Goal: Transaction & Acquisition: Purchase product/service

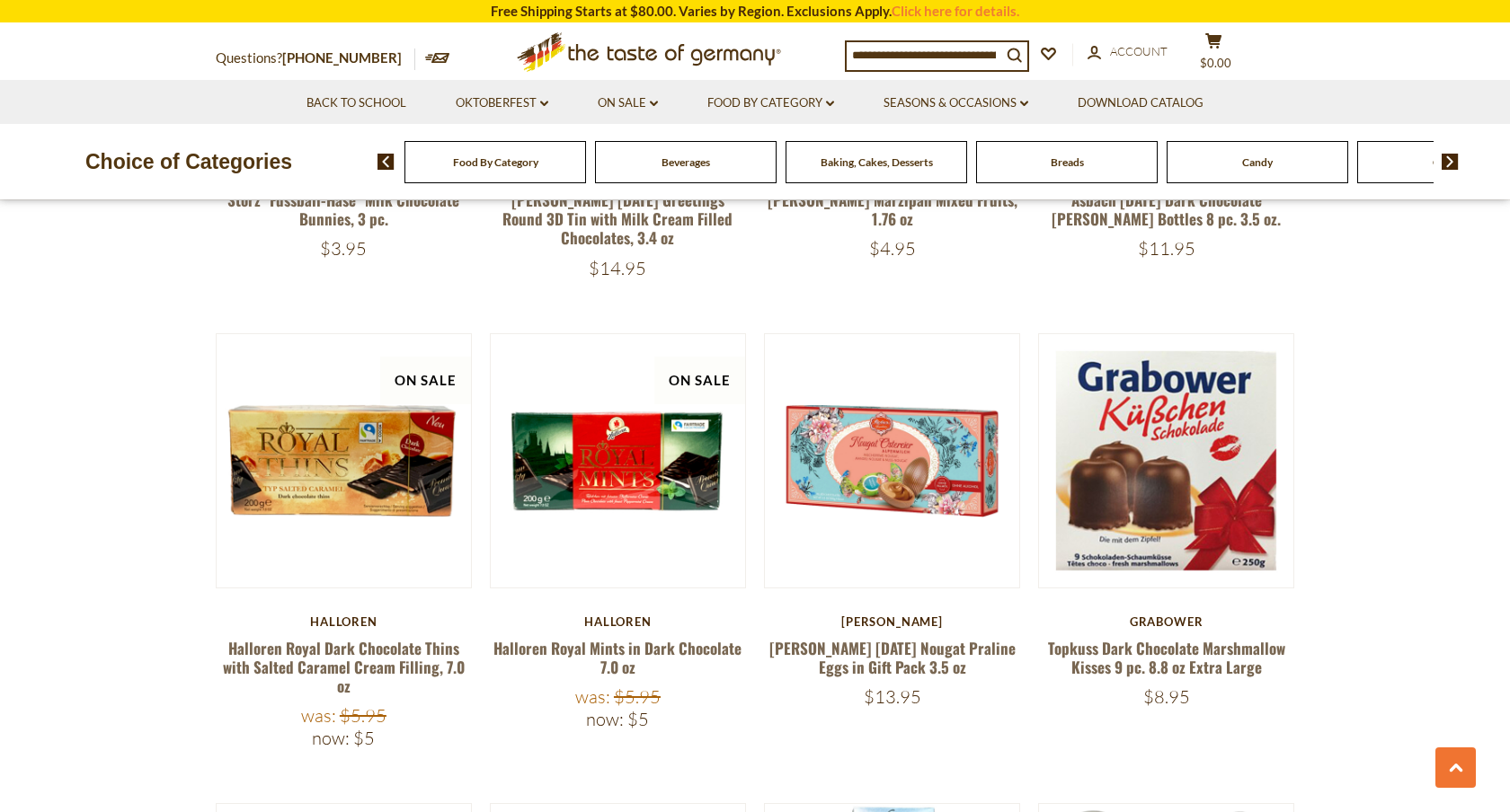
scroll to position [1800, 0]
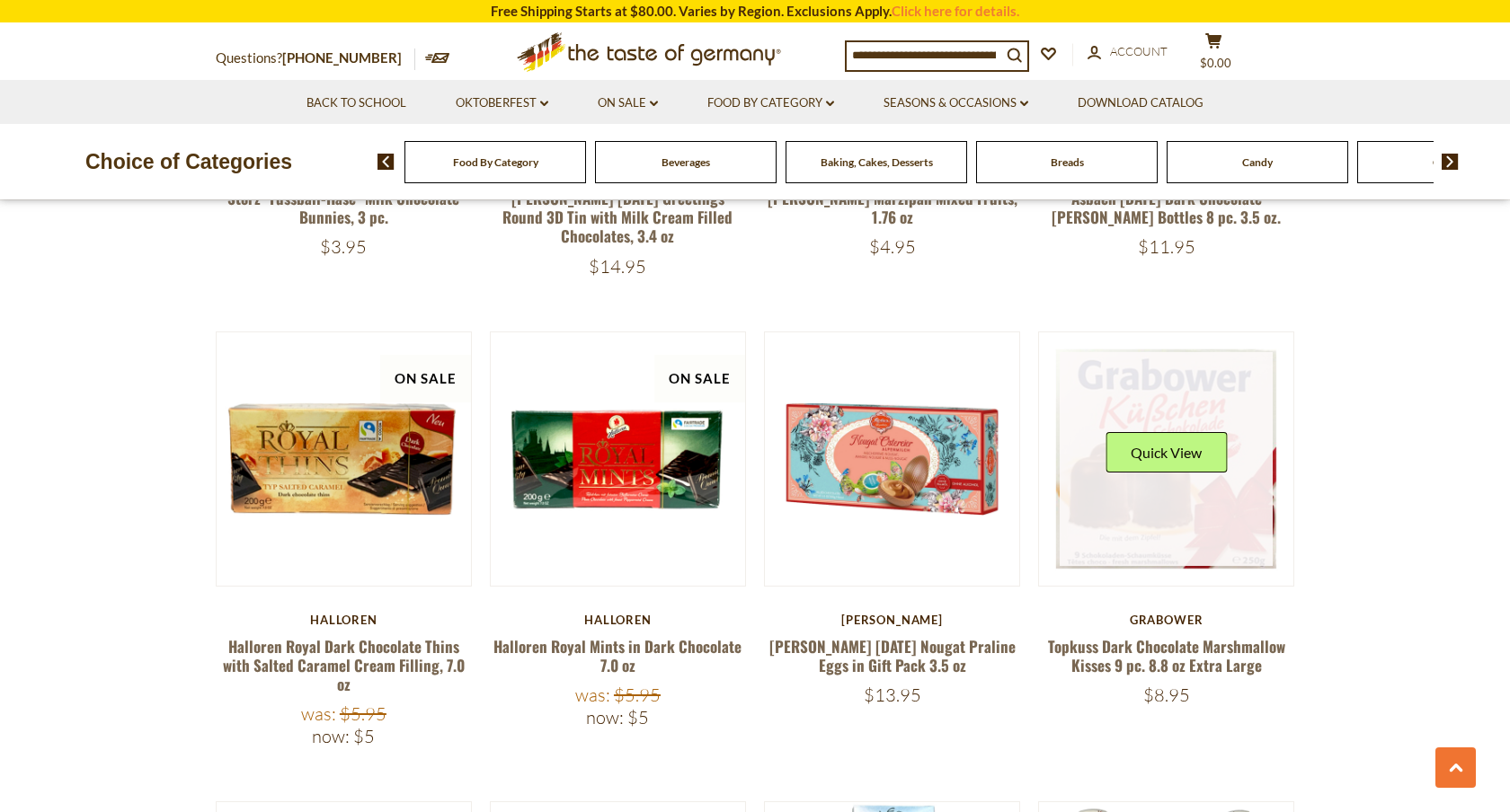
click at [1107, 386] on link at bounding box center [1166, 459] width 214 height 214
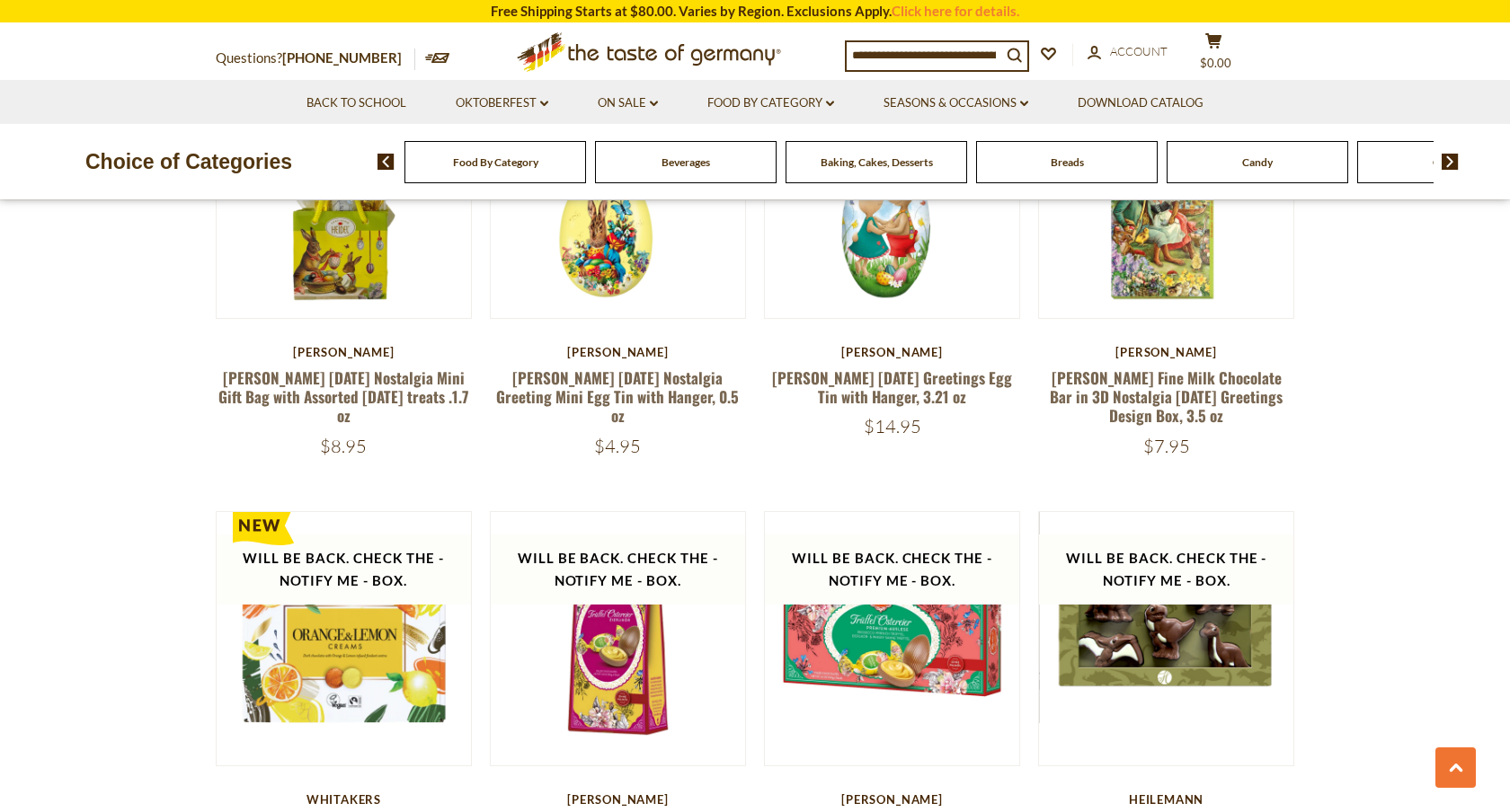
scroll to position [4154, 0]
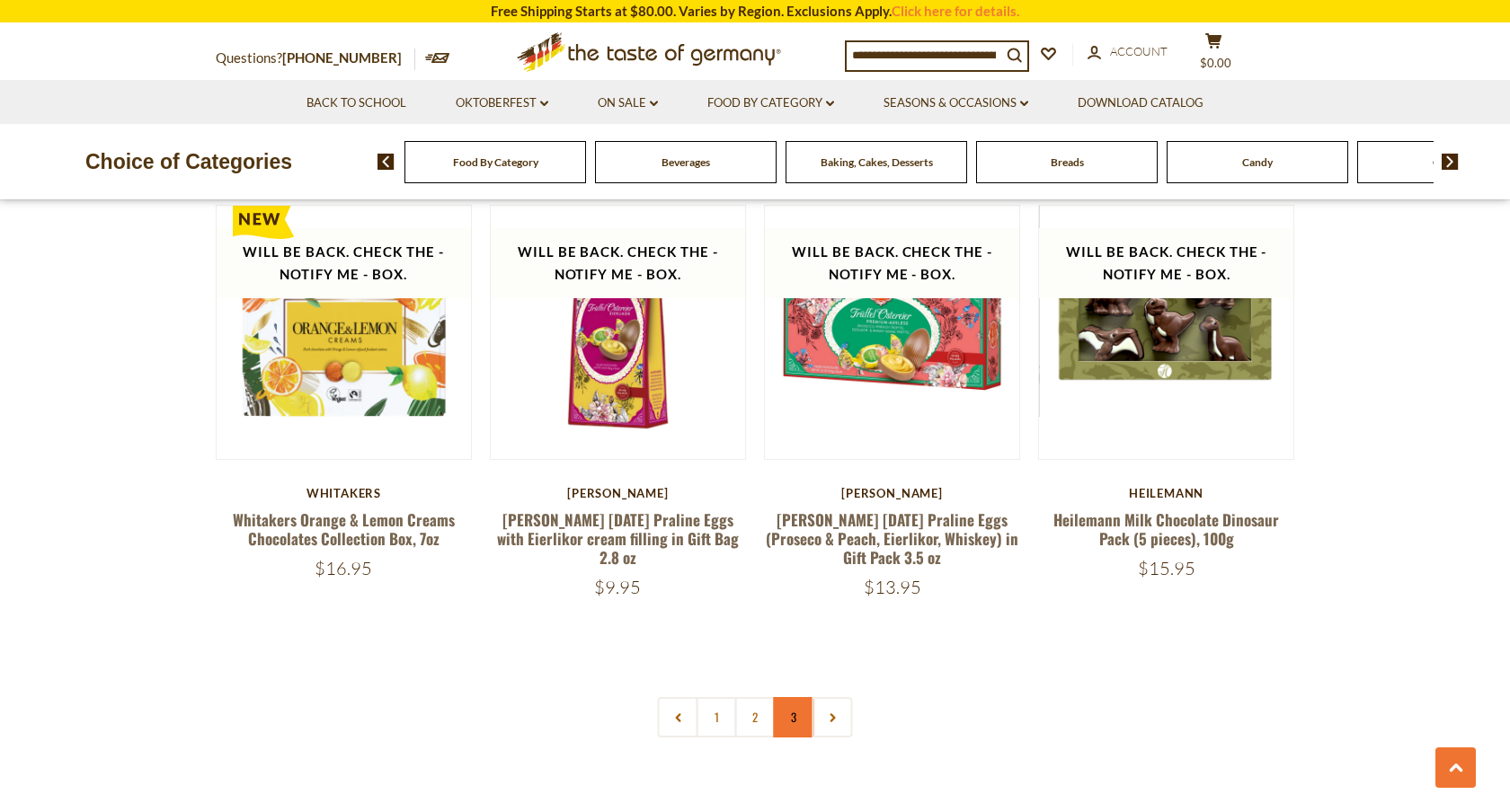
click at [797, 697] on link "3" at bounding box center [793, 717] width 41 height 41
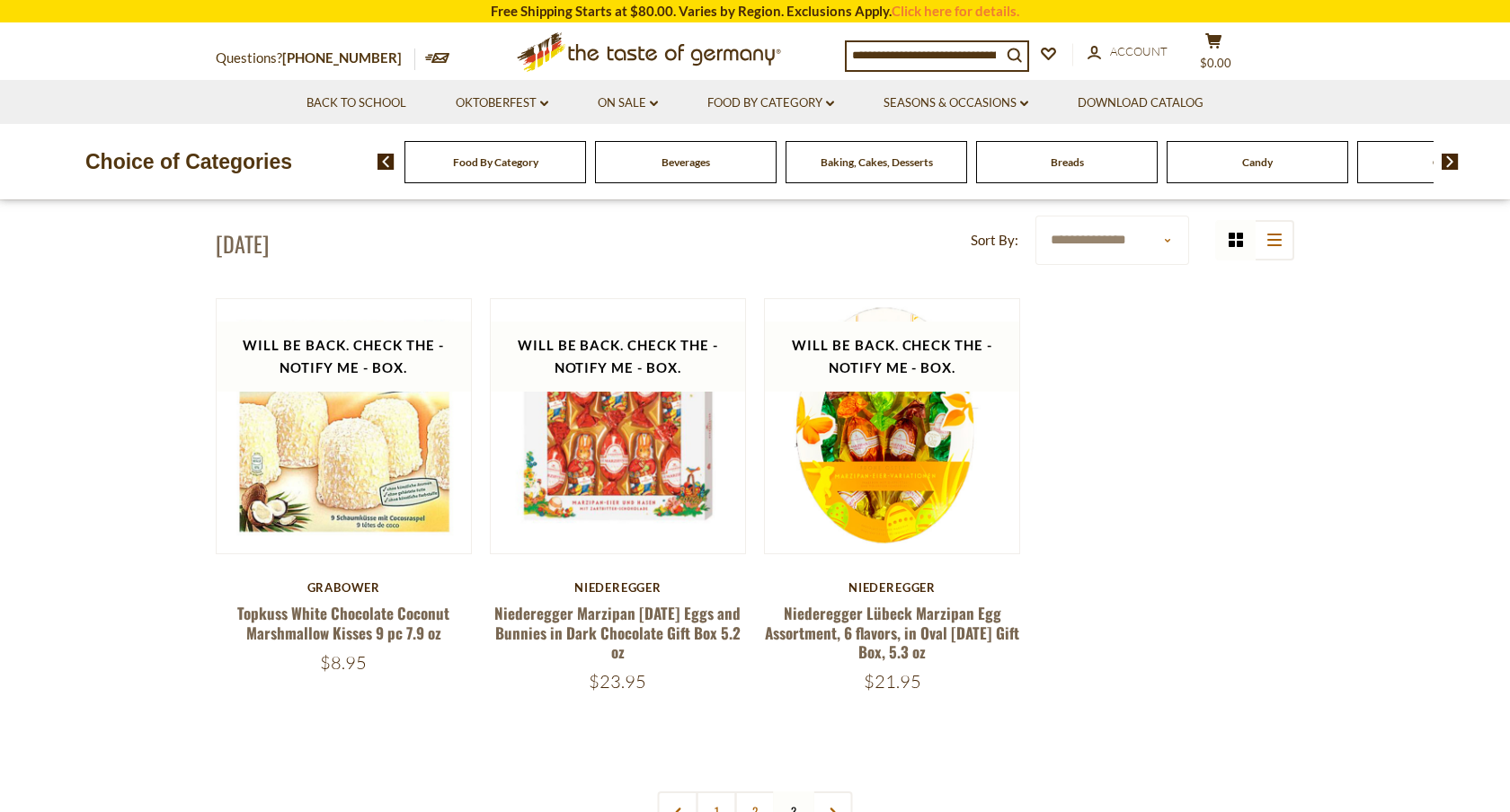
scroll to position [467, 0]
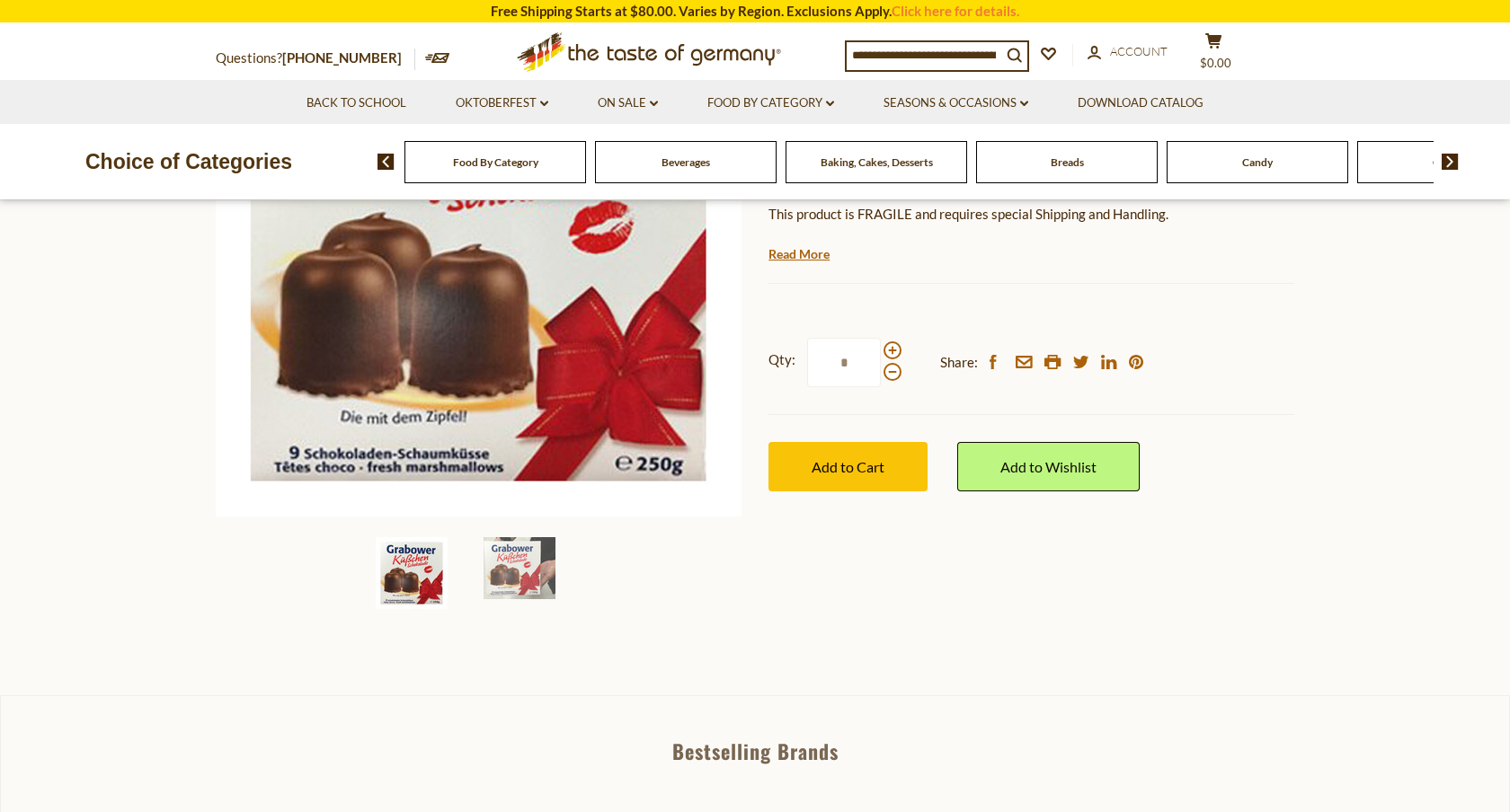
scroll to position [320, 0]
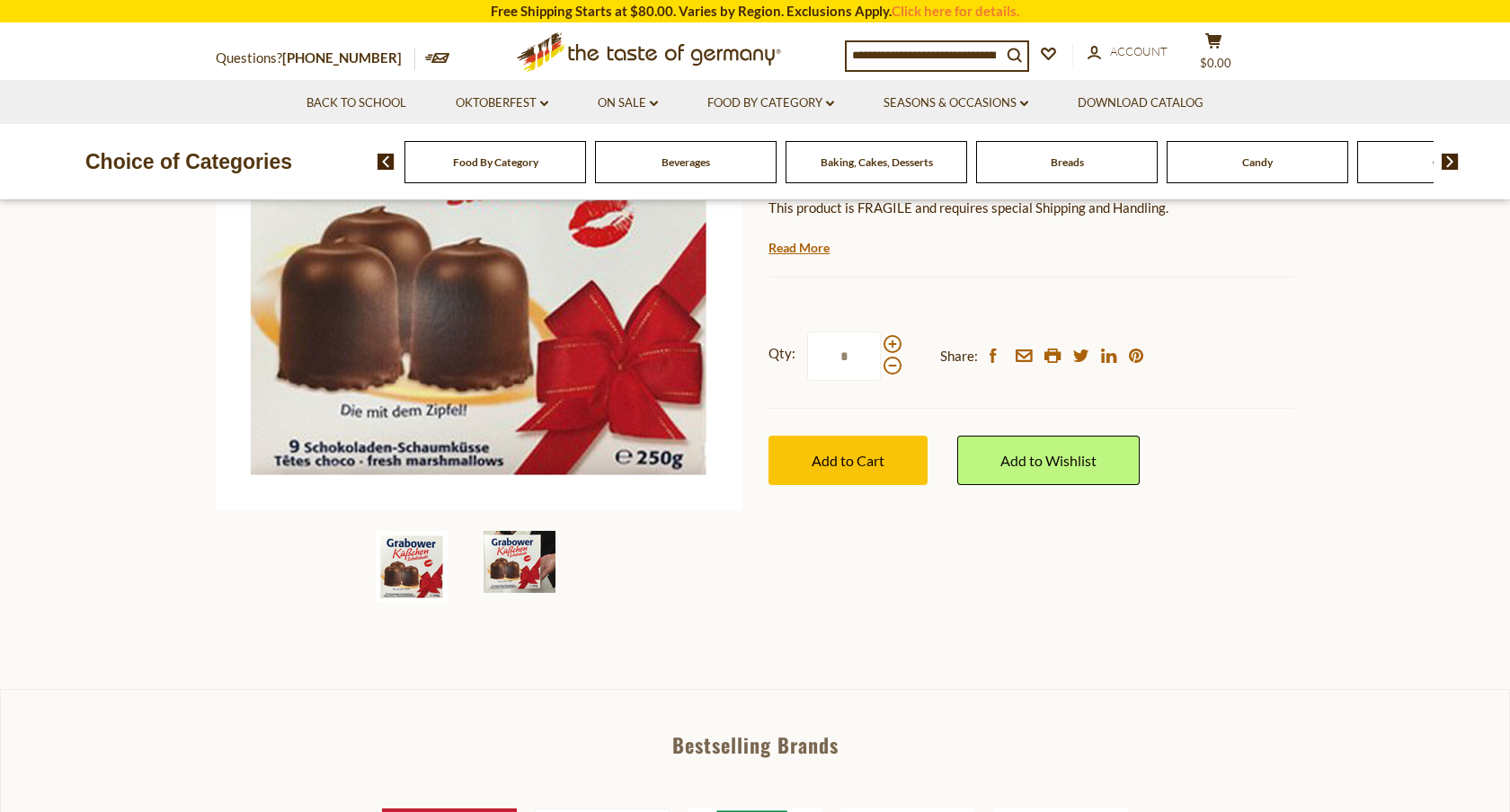
click at [526, 570] on img at bounding box center [520, 562] width 72 height 62
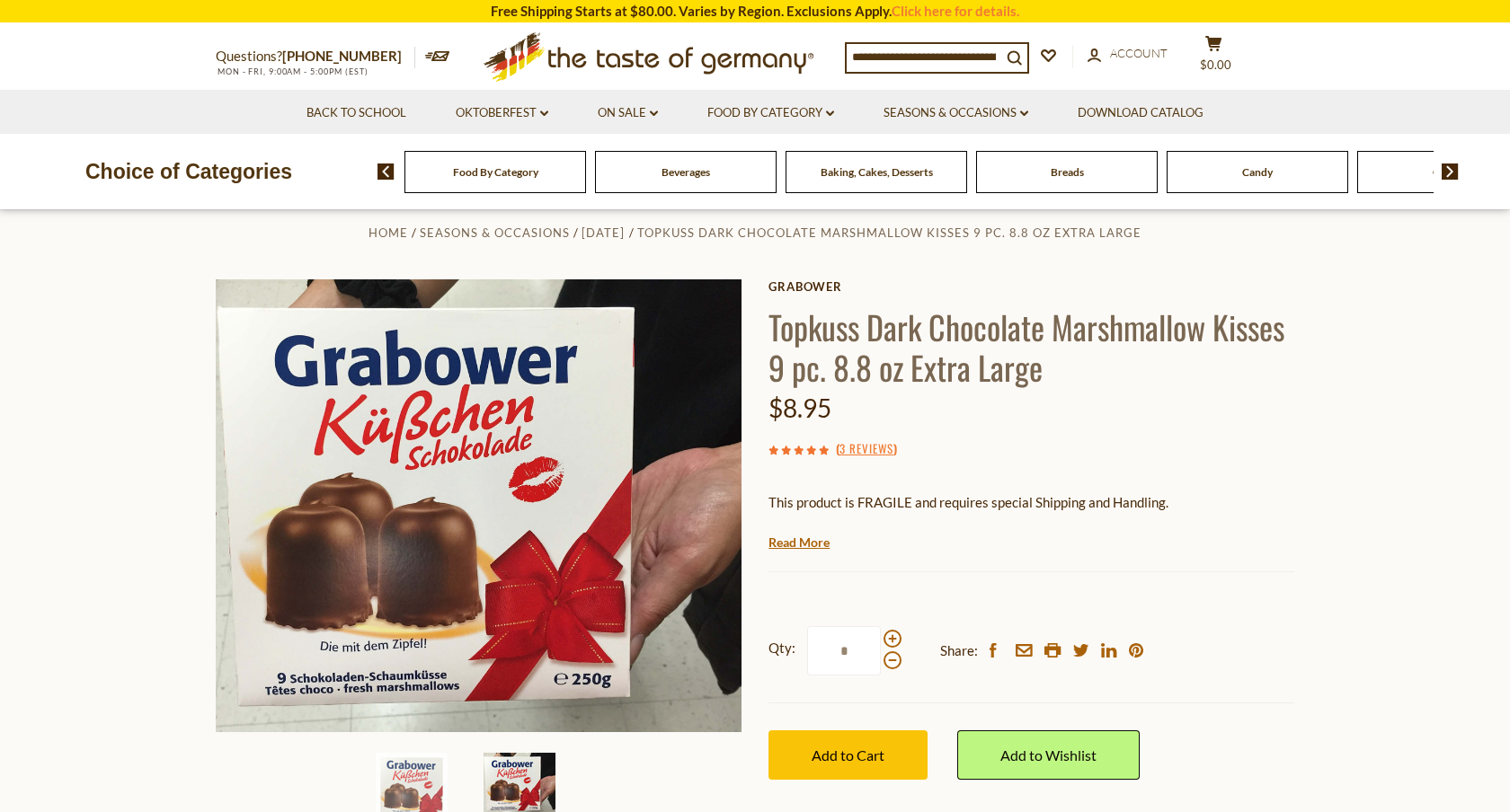
scroll to position [0, 0]
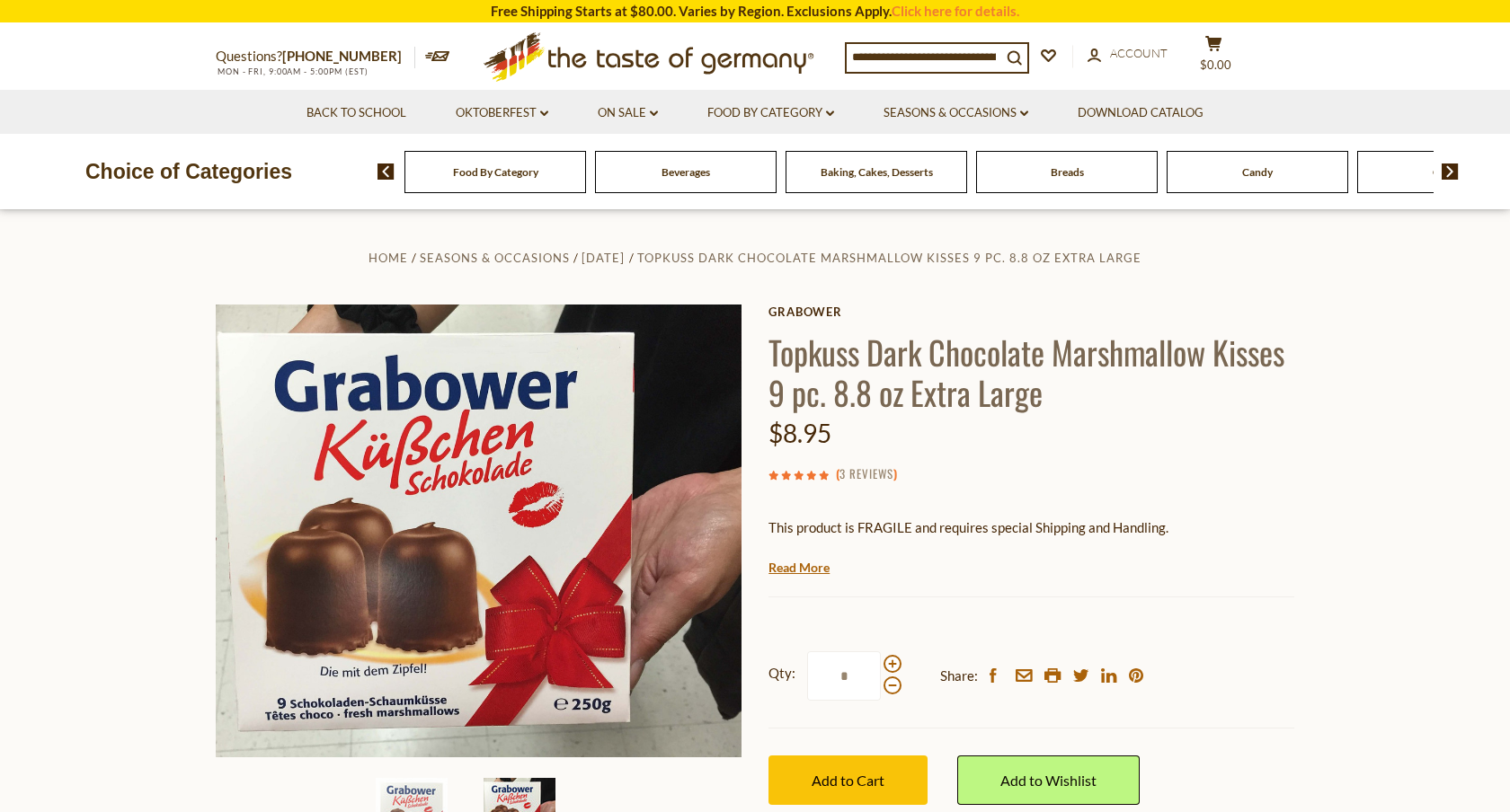
click at [877, 479] on link "3 Reviews" at bounding box center [867, 474] width 54 height 20
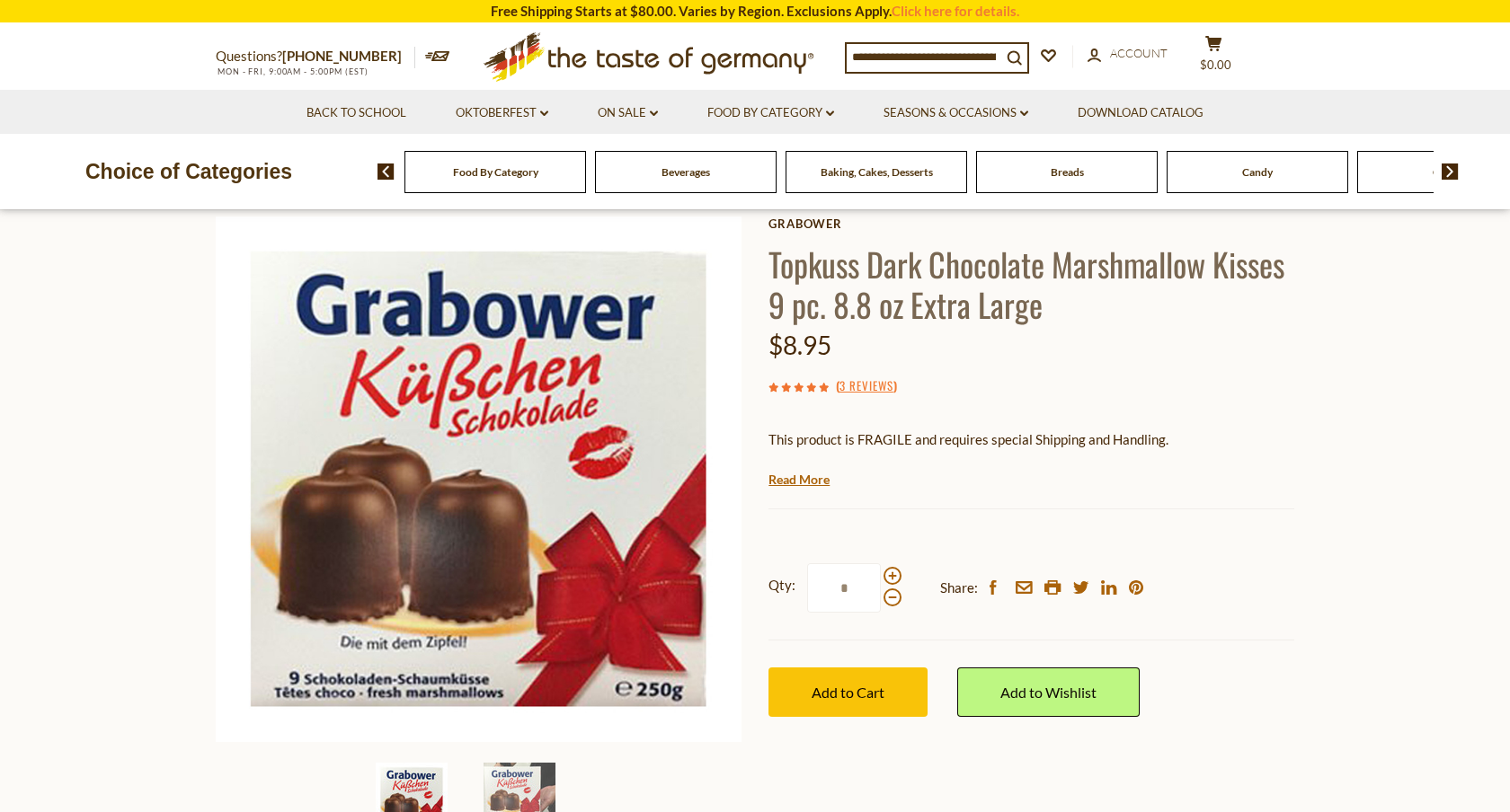
scroll to position [93, 0]
